Goal: Share content: Share content

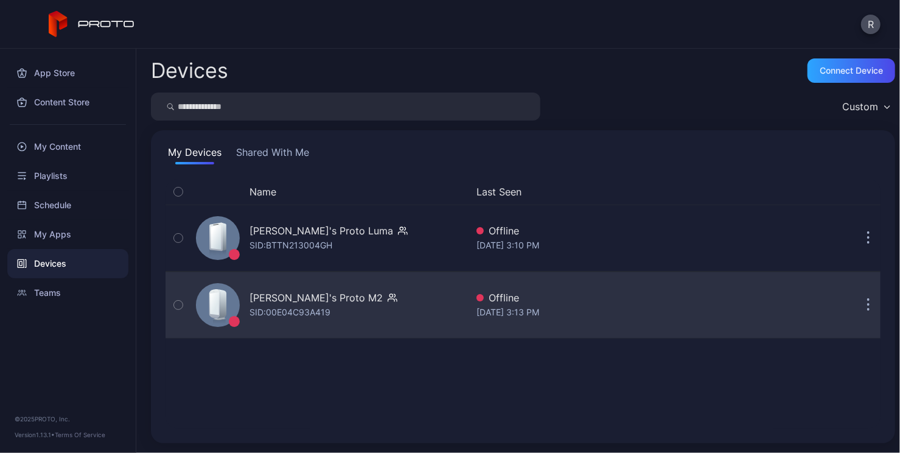
click at [223, 300] on icon at bounding box center [222, 303] width 10 height 29
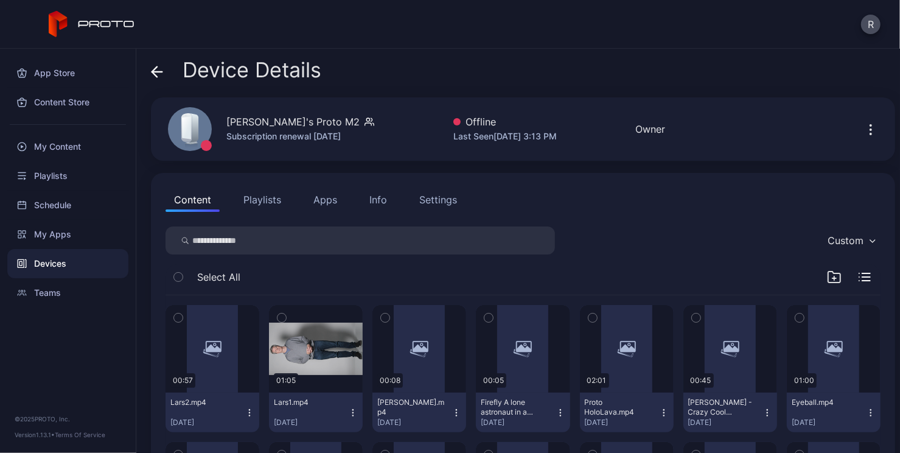
click at [863, 129] on icon "button" at bounding box center [870, 129] width 15 height 15
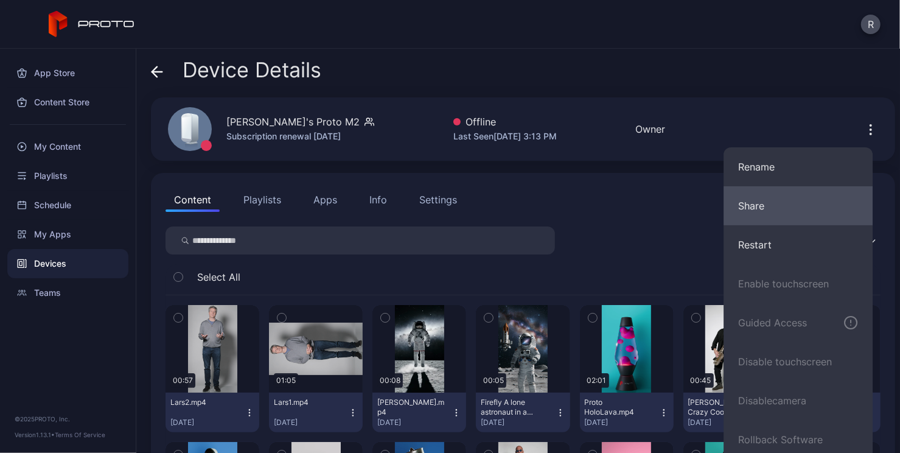
click at [781, 208] on button "Share" at bounding box center [797, 205] width 149 height 39
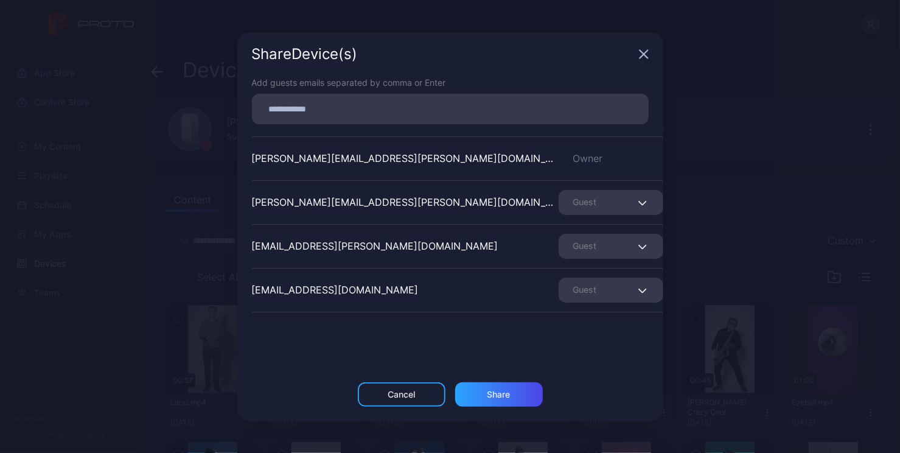
click at [358, 94] on div at bounding box center [450, 109] width 397 height 30
click at [361, 103] on input at bounding box center [450, 109] width 382 height 16
paste input
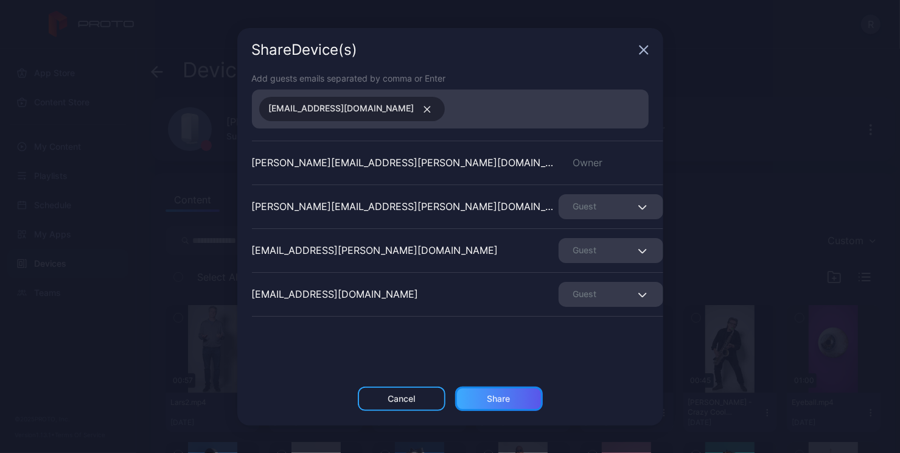
click at [504, 408] on div "Share" at bounding box center [499, 398] width 88 height 24
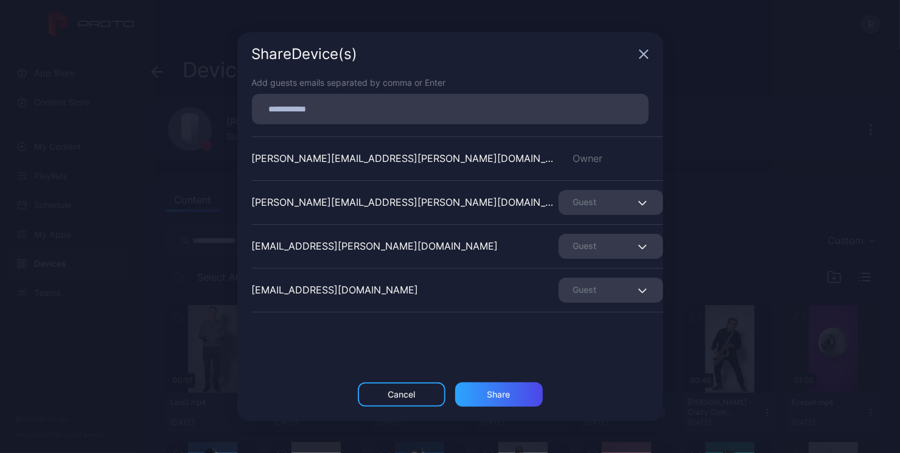
click at [635, 59] on div "Share Device (s)" at bounding box center [450, 54] width 426 height 44
click at [649, 50] on div "Share Device (s)" at bounding box center [450, 54] width 426 height 44
click at [647, 50] on icon "button" at bounding box center [643, 54] width 8 height 8
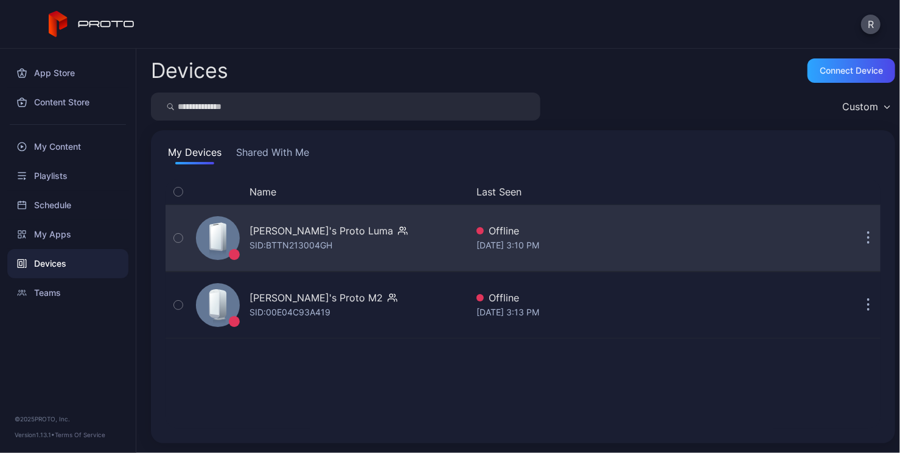
click at [200, 238] on div at bounding box center [218, 238] width 44 height 44
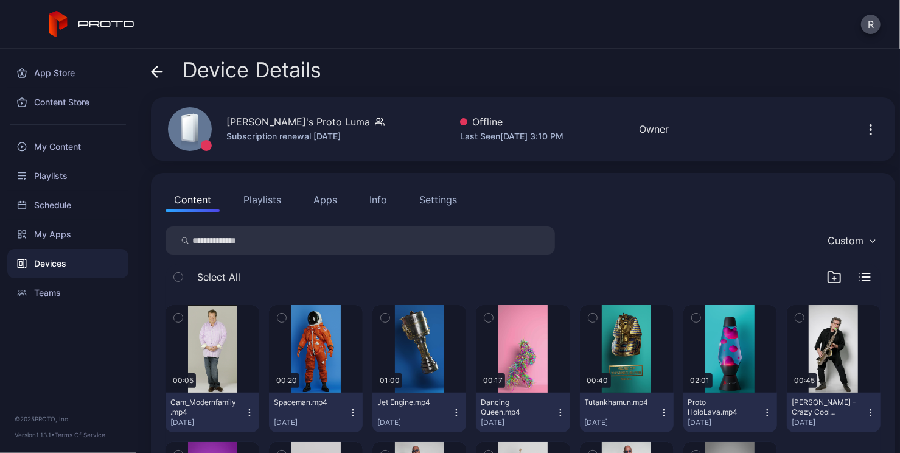
click at [863, 134] on icon "button" at bounding box center [870, 129] width 15 height 15
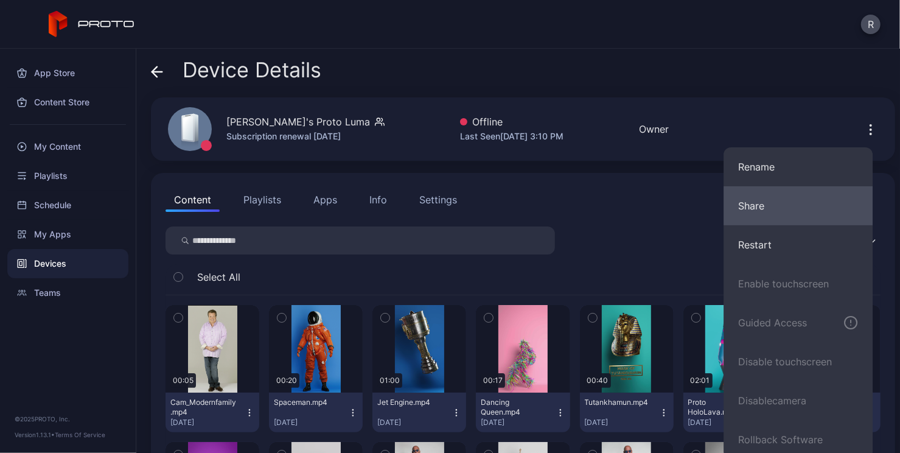
click at [756, 201] on button "Share" at bounding box center [797, 205] width 149 height 39
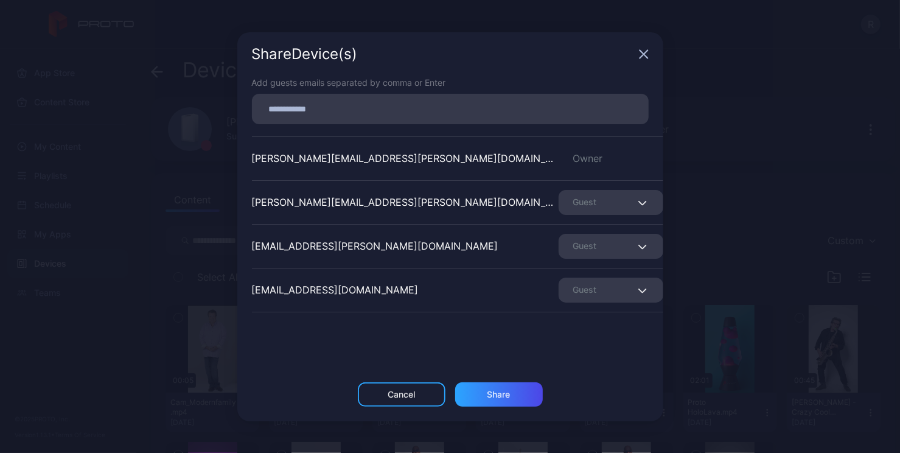
click at [400, 113] on input at bounding box center [450, 109] width 382 height 16
paste input
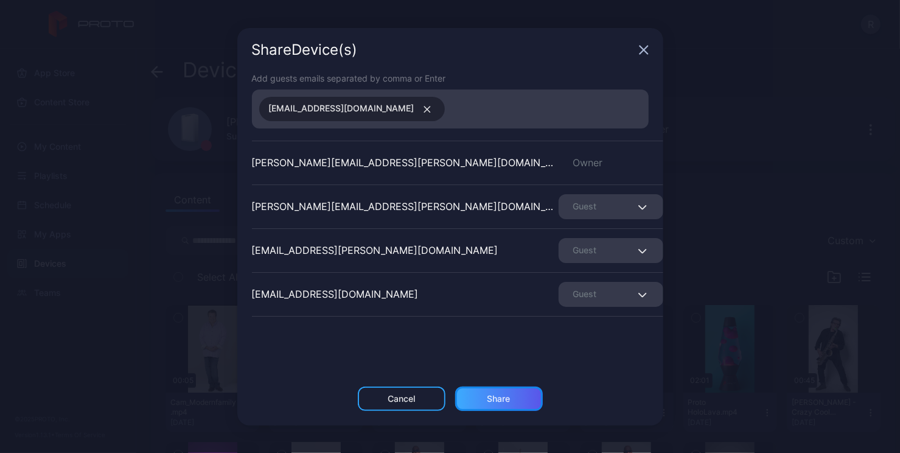
click at [502, 397] on div "Share" at bounding box center [498, 399] width 23 height 10
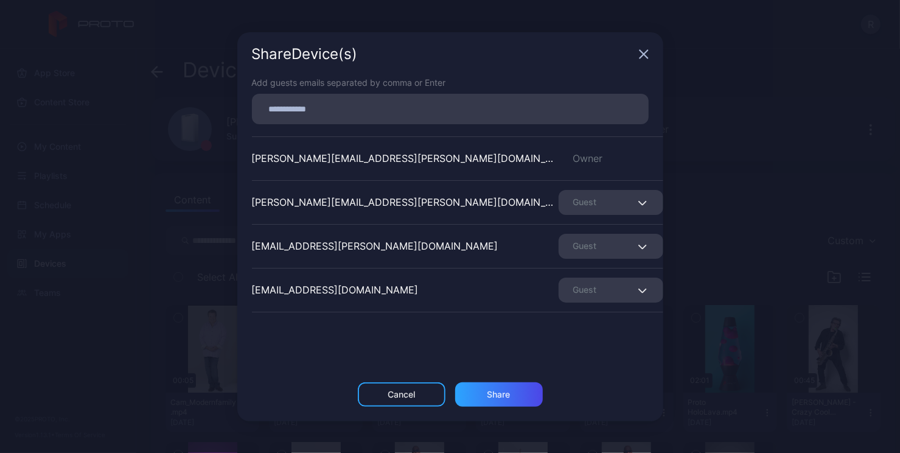
click at [652, 55] on div "Share Device (s)" at bounding box center [450, 54] width 426 height 44
click at [647, 55] on icon "button" at bounding box center [644, 54] width 10 height 10
